Goal: Task Accomplishment & Management: Manage account settings

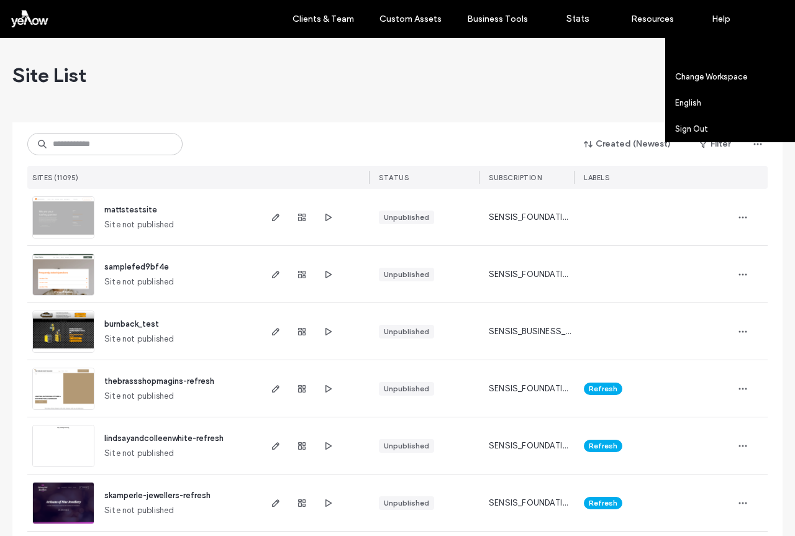
click at [725, 55] on label "Account settings" at bounding box center [708, 50] width 65 height 9
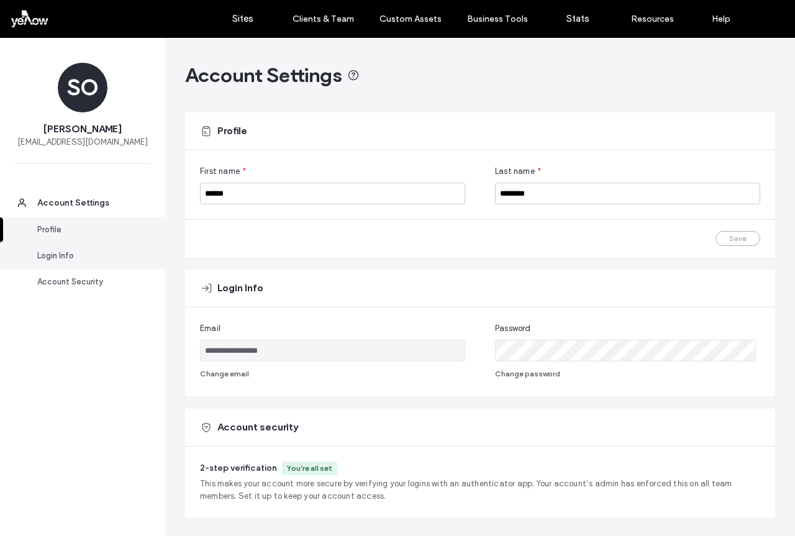
click at [66, 260] on div "Login Info" at bounding box center [88, 256] width 102 height 12
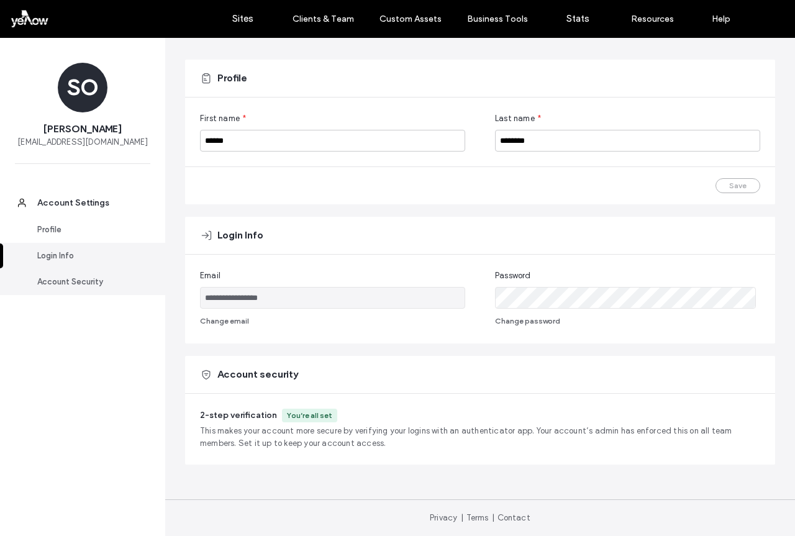
click at [72, 284] on div "Account Security" at bounding box center [88, 282] width 102 height 12
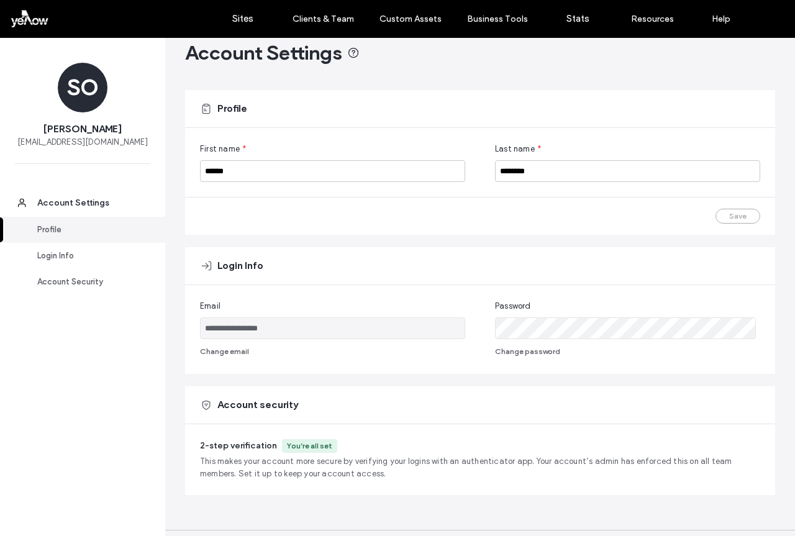
scroll to position [0, 0]
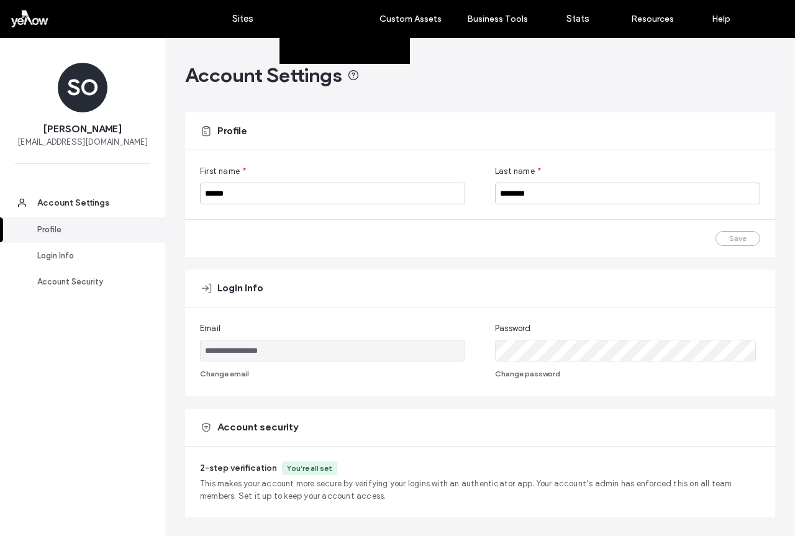
click at [318, 51] on label "Client Management" at bounding box center [326, 50] width 73 height 9
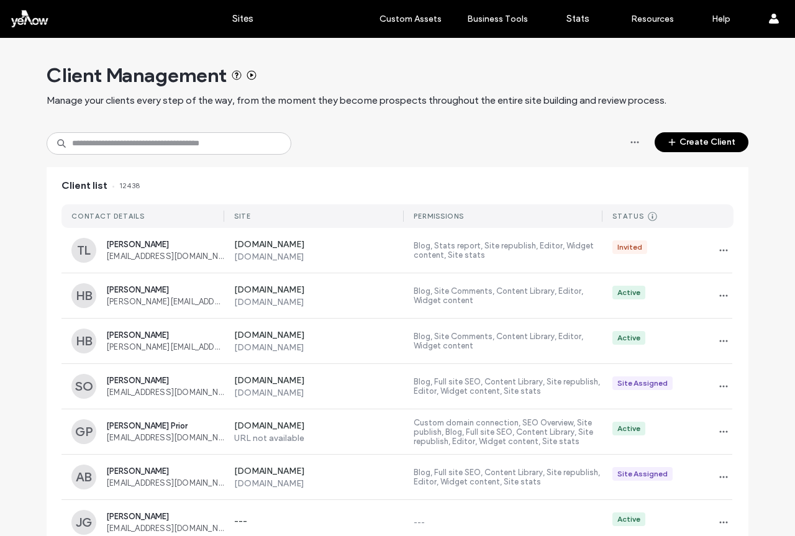
click at [713, 137] on button "Create Client" at bounding box center [702, 142] width 94 height 20
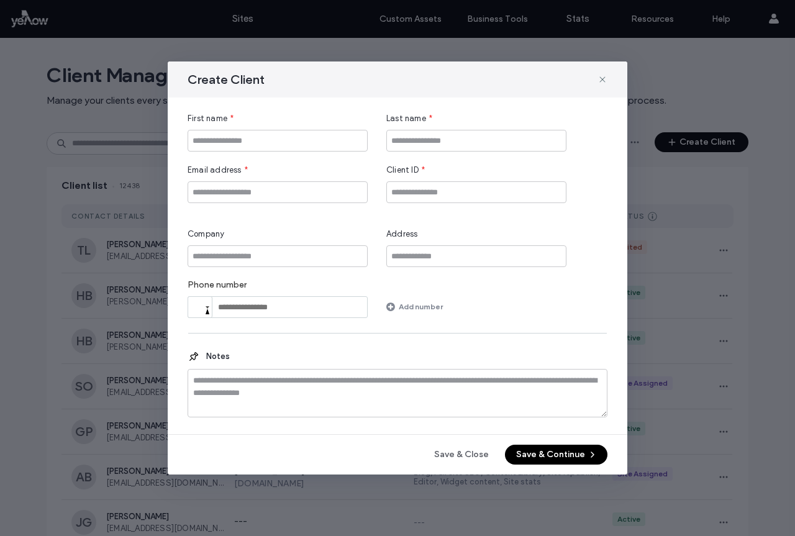
click at [603, 78] on icon at bounding box center [603, 80] width 10 height 10
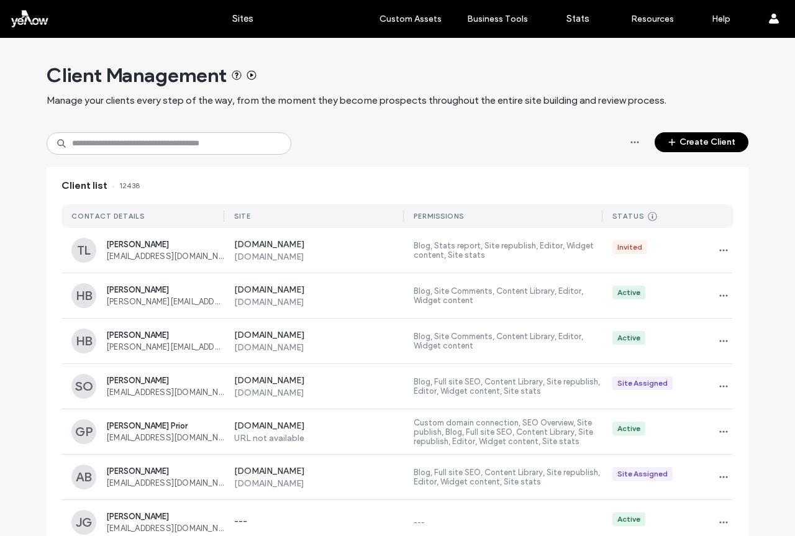
click at [35, 19] on div at bounding box center [79, 19] width 141 height 20
